Goal: Task Accomplishment & Management: Use online tool/utility

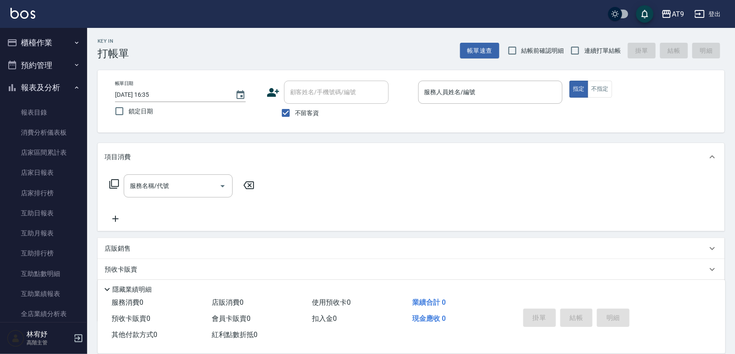
drag, startPoint x: 0, startPoint y: 0, endPoint x: 207, endPoint y: 143, distance: 252.0
click at [207, 143] on div "項目消費" at bounding box center [411, 157] width 627 height 28
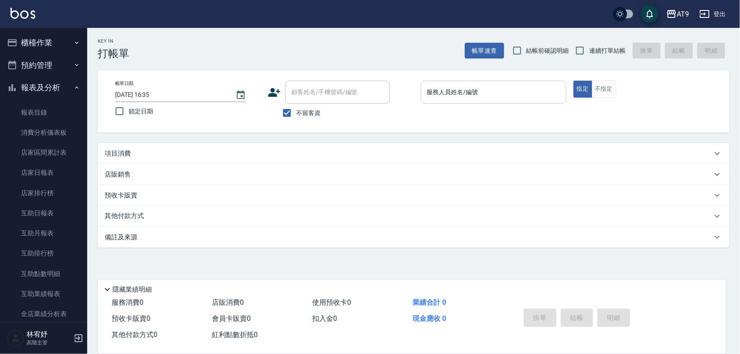
click at [504, 92] on input "服務人員姓名/編號" at bounding box center [494, 92] width 138 height 15
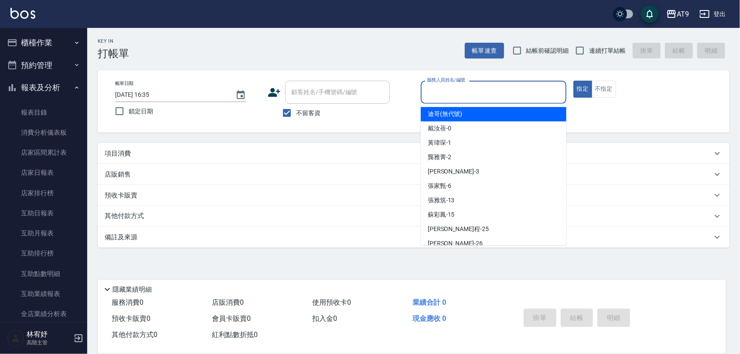
click at [597, 55] on label "連續打單結帳" at bounding box center [598, 50] width 55 height 18
click at [589, 55] on input "連續打單結帳" at bounding box center [580, 50] width 18 height 18
checkbox input "true"
click at [514, 95] on input "服務人員姓名/編號" at bounding box center [494, 92] width 138 height 15
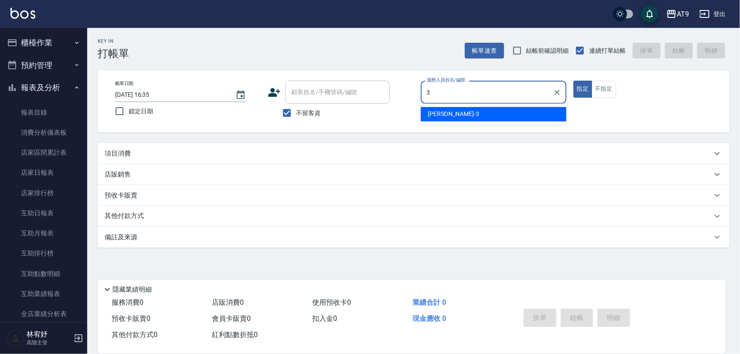
type input "3"
type button "true"
type input "FANNY-3"
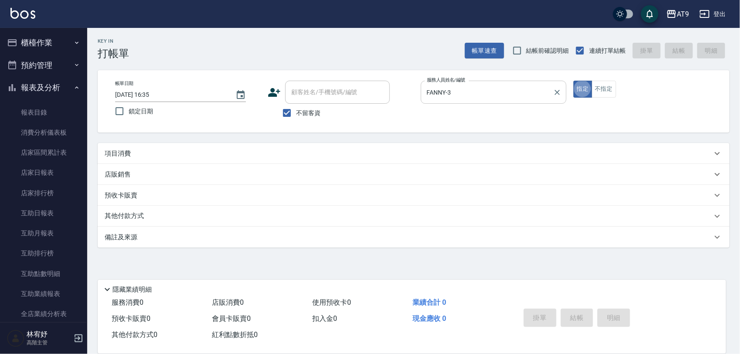
click at [573, 81] on button "指定" at bounding box center [582, 89] width 19 height 17
click at [337, 150] on div "項目消費" at bounding box center [408, 153] width 607 height 9
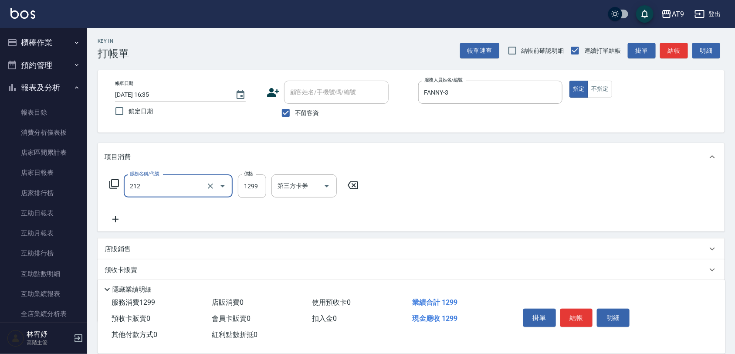
type input "燙髮(212)"
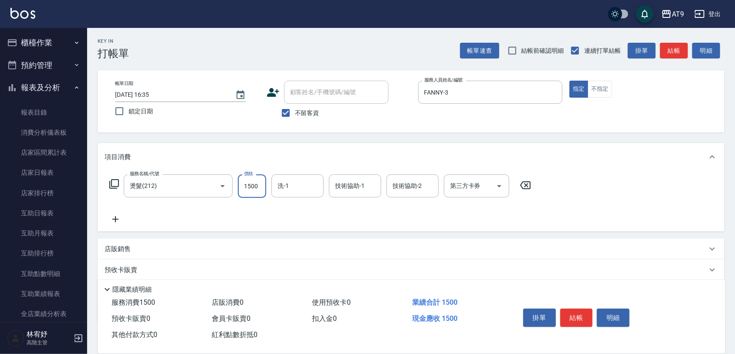
type input "1500"
type input "[PERSON_NAME]-37"
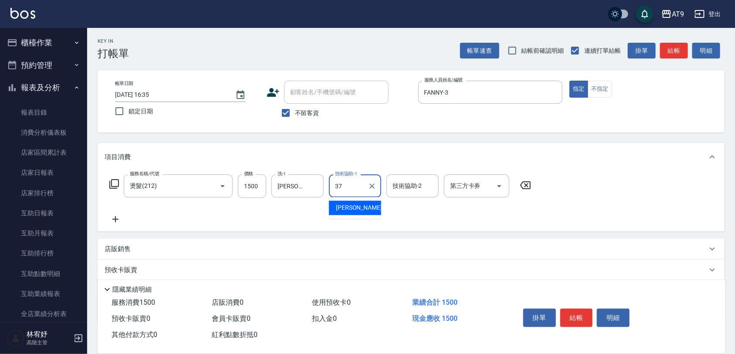
type input "[PERSON_NAME]-37"
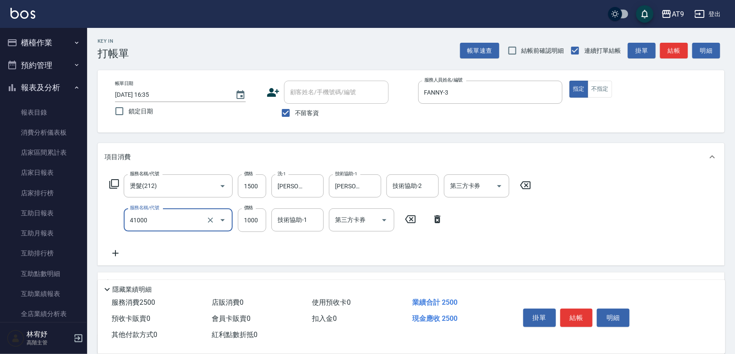
type input "鏡面+1000(41000)"
type input "2000"
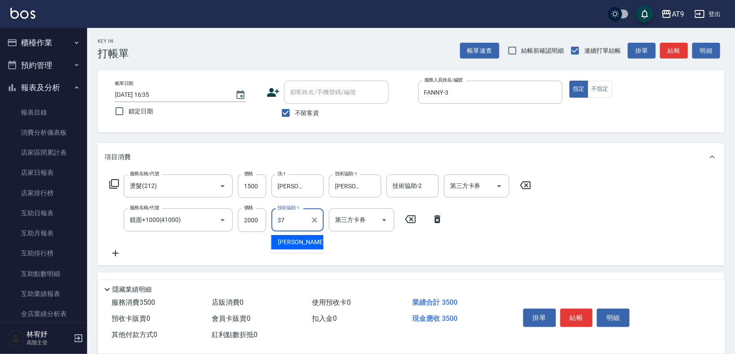
type input "[PERSON_NAME]-37"
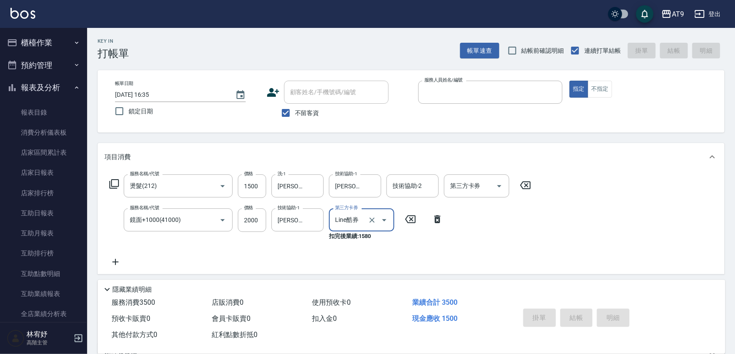
type input "[DATE] 18:11"
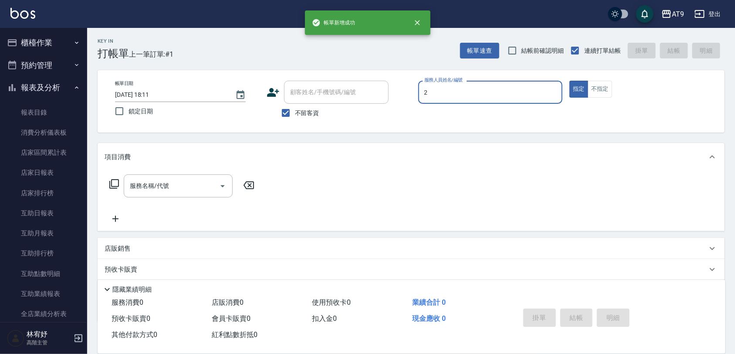
type input "[PERSON_NAME]-2"
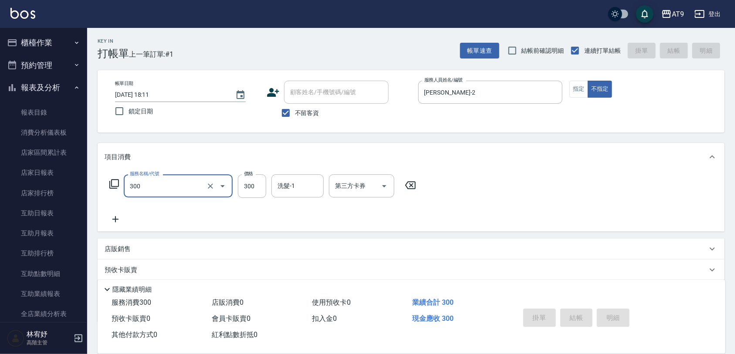
type input "300"
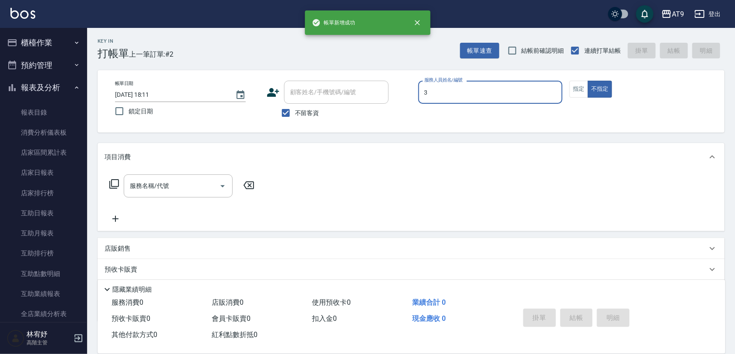
type input "FANNY-3"
type button "false"
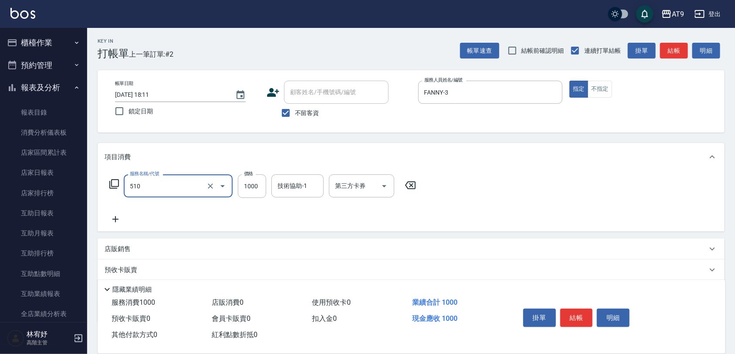
type input "染髮-2(510)"
type input "999"
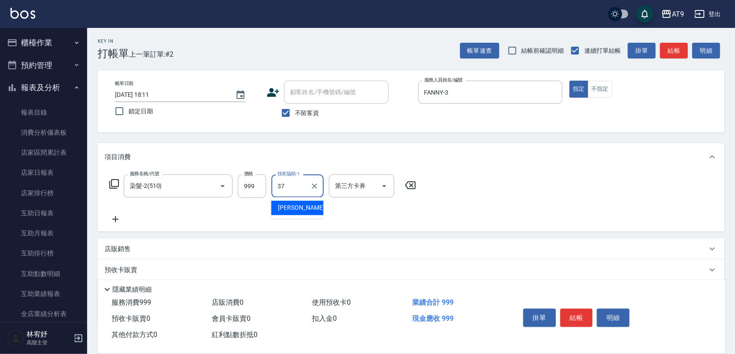
type input "[PERSON_NAME]-37"
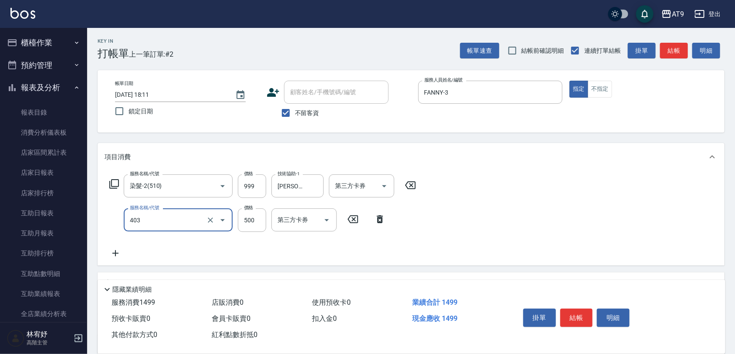
type input "天天護髮(403)"
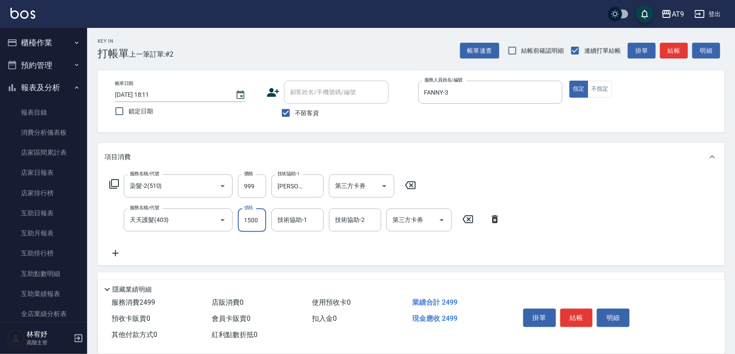
type input "1500"
type input "[PERSON_NAME]-37"
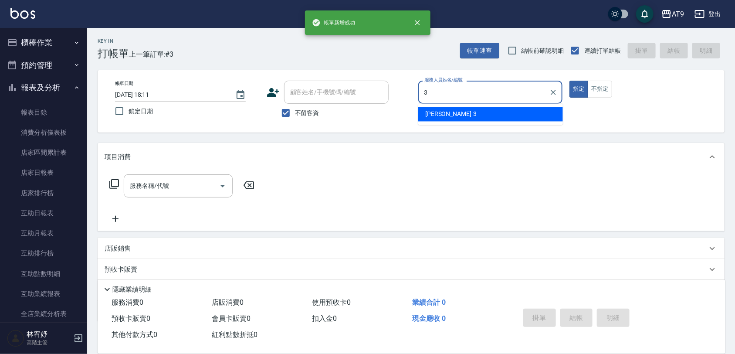
type input "FANNY-3"
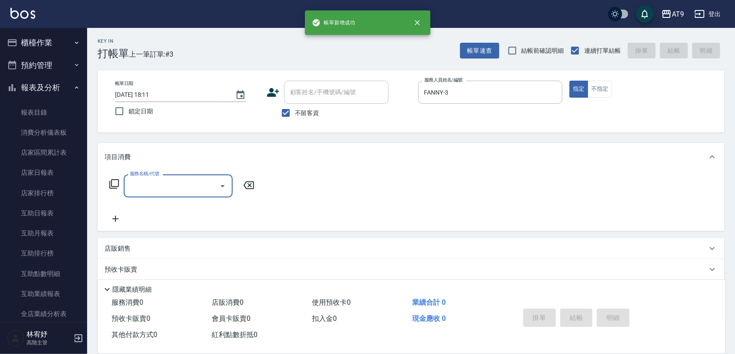
type input "1"
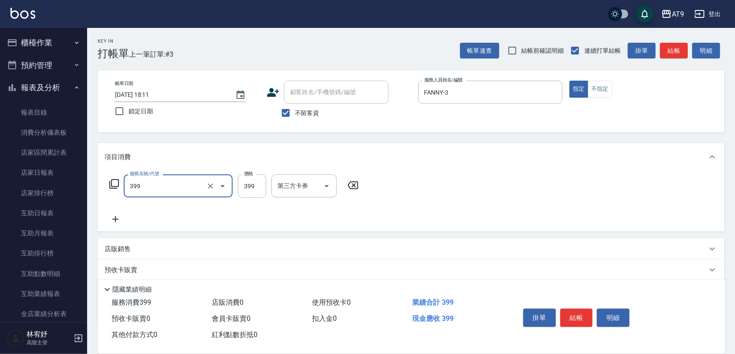
type input "海鹽SPA洗(399)"
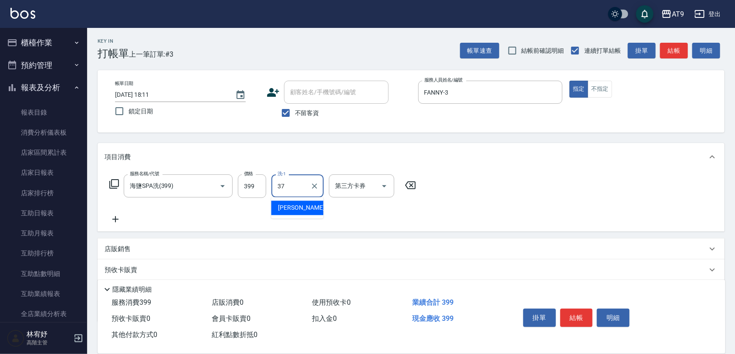
type input "[PERSON_NAME]-37"
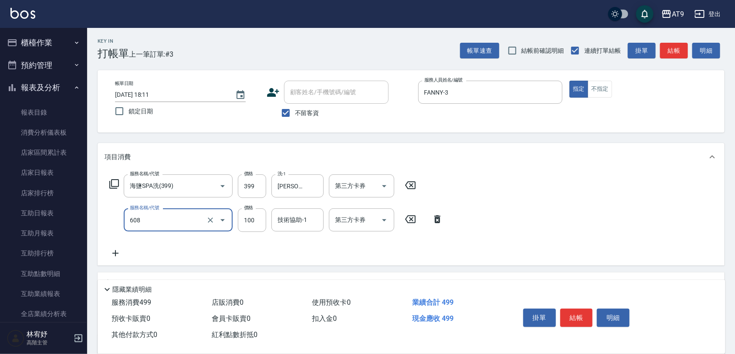
type input "精油長髮(608)"
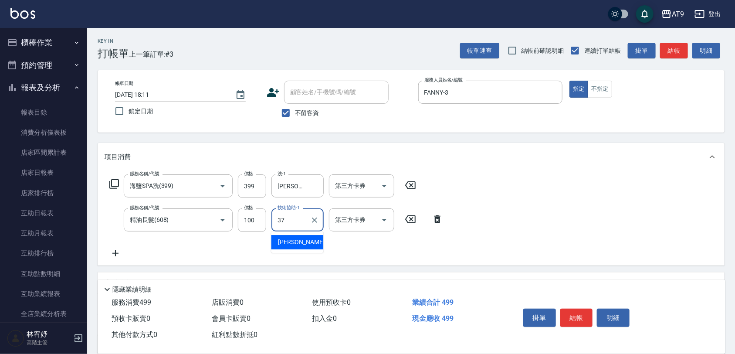
type input "[PERSON_NAME]-37"
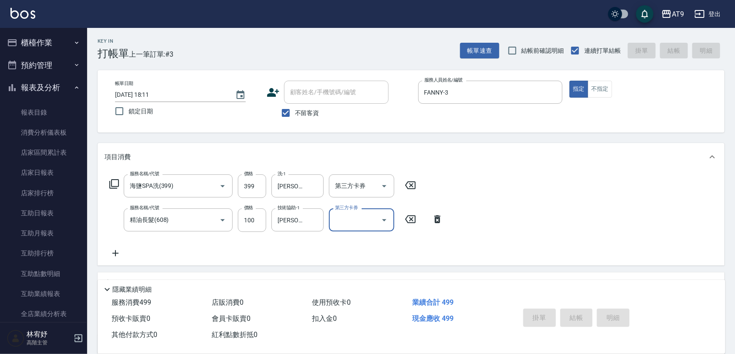
type input "[DATE] 18:12"
